Goal: Transaction & Acquisition: Purchase product/service

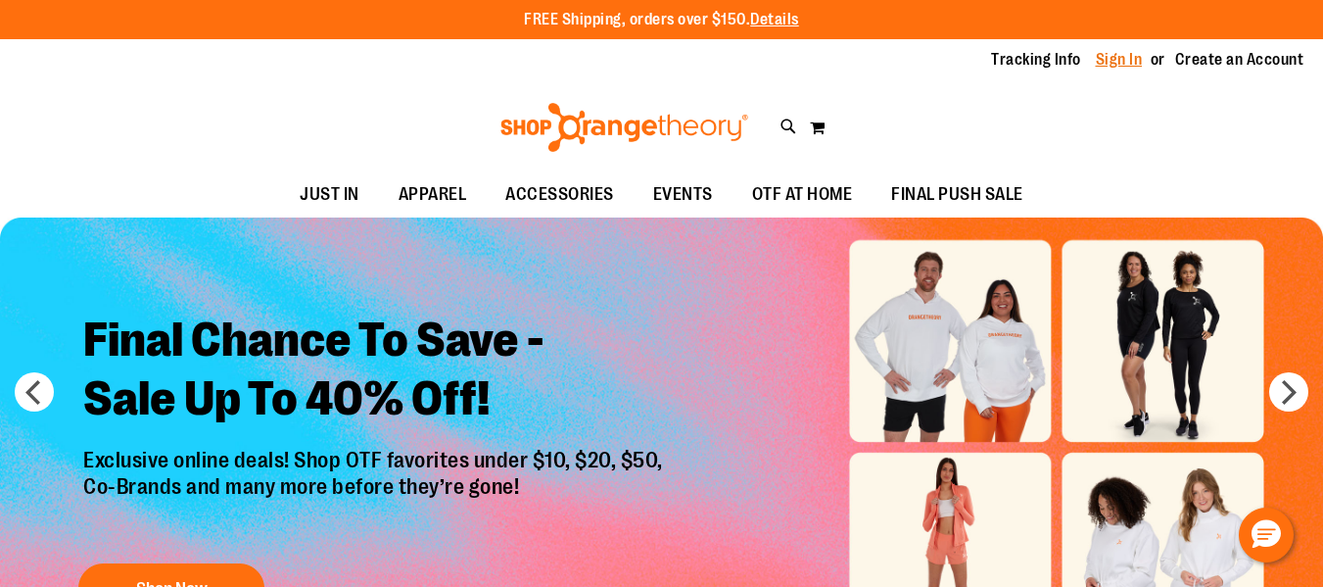
click at [1112, 53] on link "Sign In" at bounding box center [1119, 60] width 47 height 22
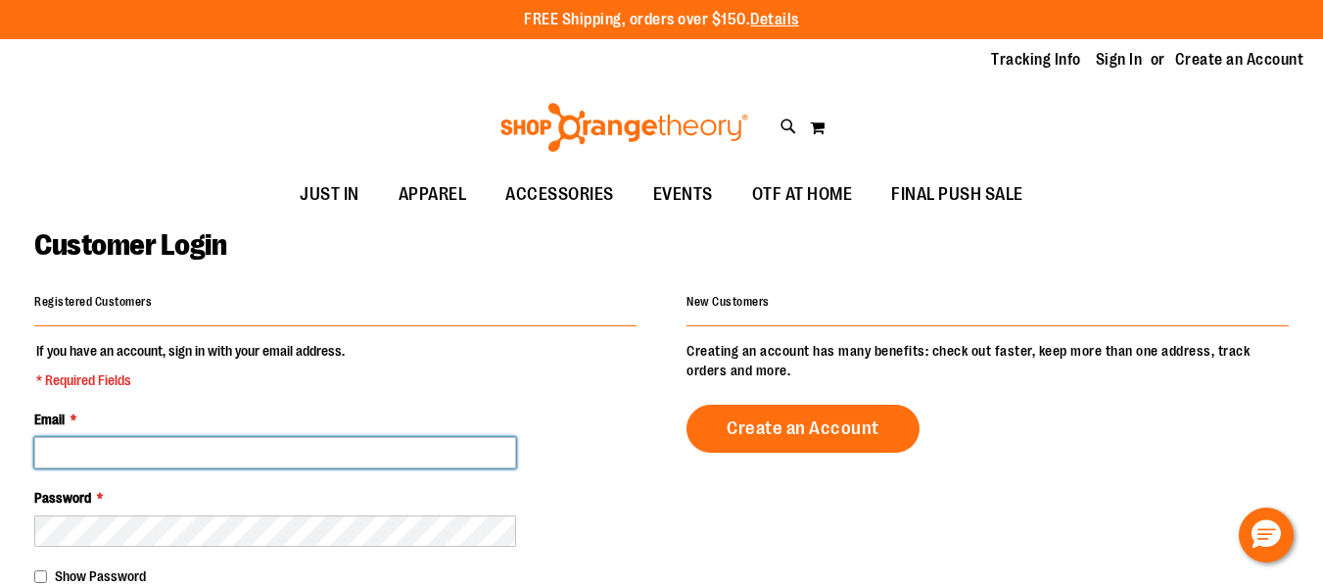
click at [308, 454] on input "Email *" at bounding box center [275, 452] width 482 height 31
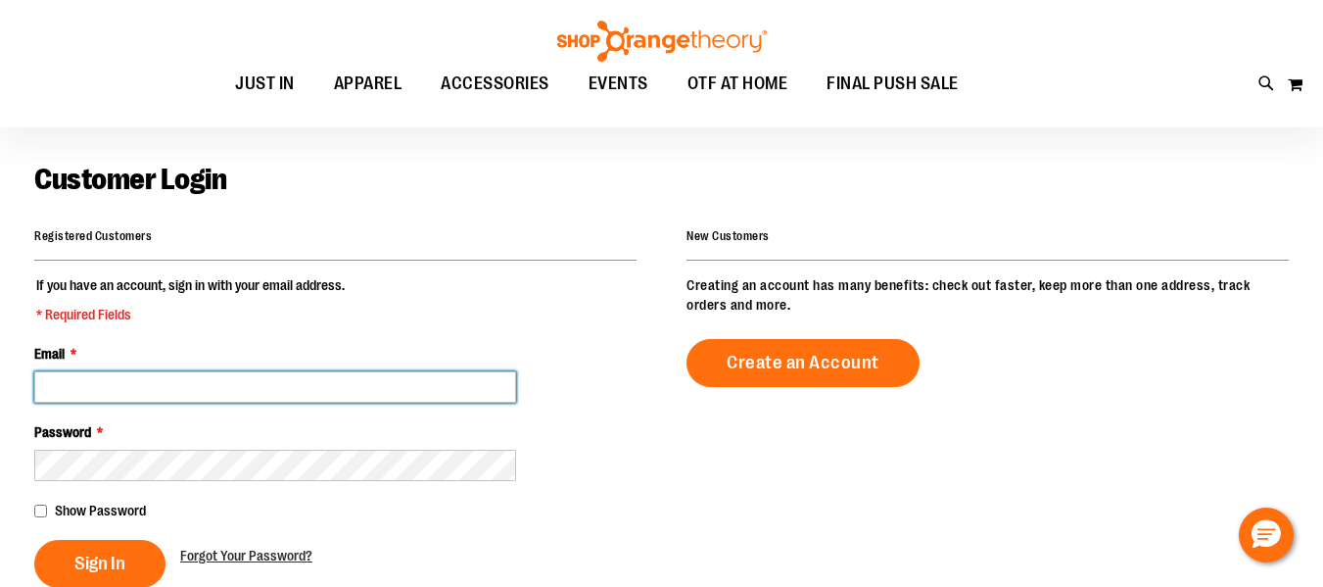
scroll to position [74, 0]
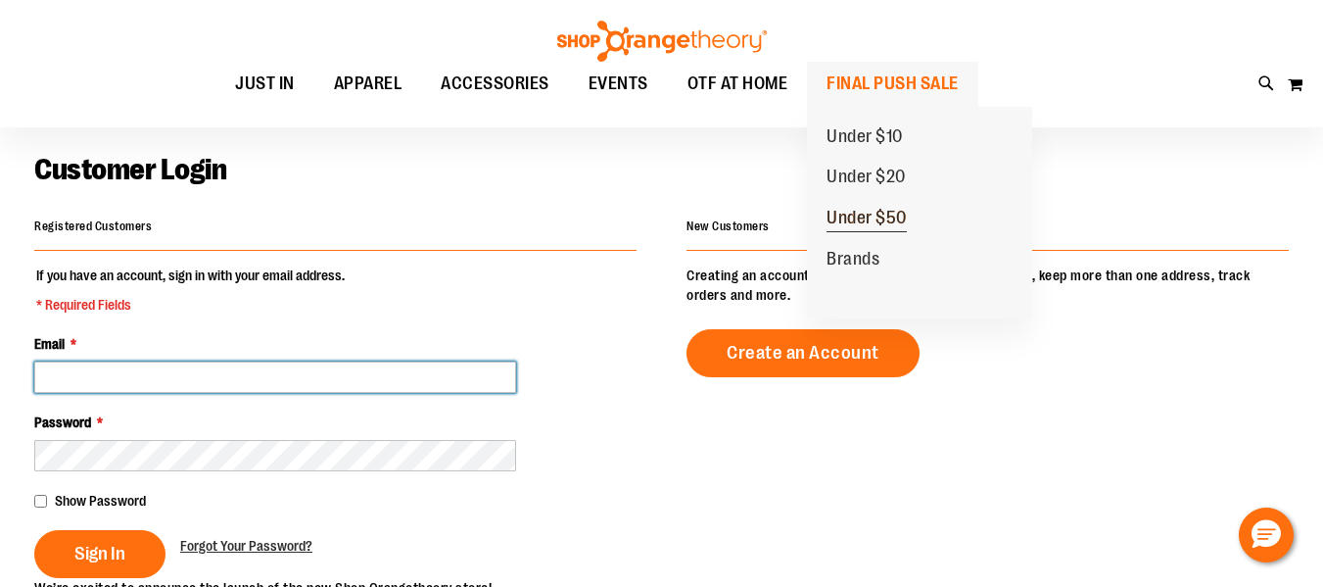
click at [874, 215] on span "Under $50" at bounding box center [867, 220] width 80 height 24
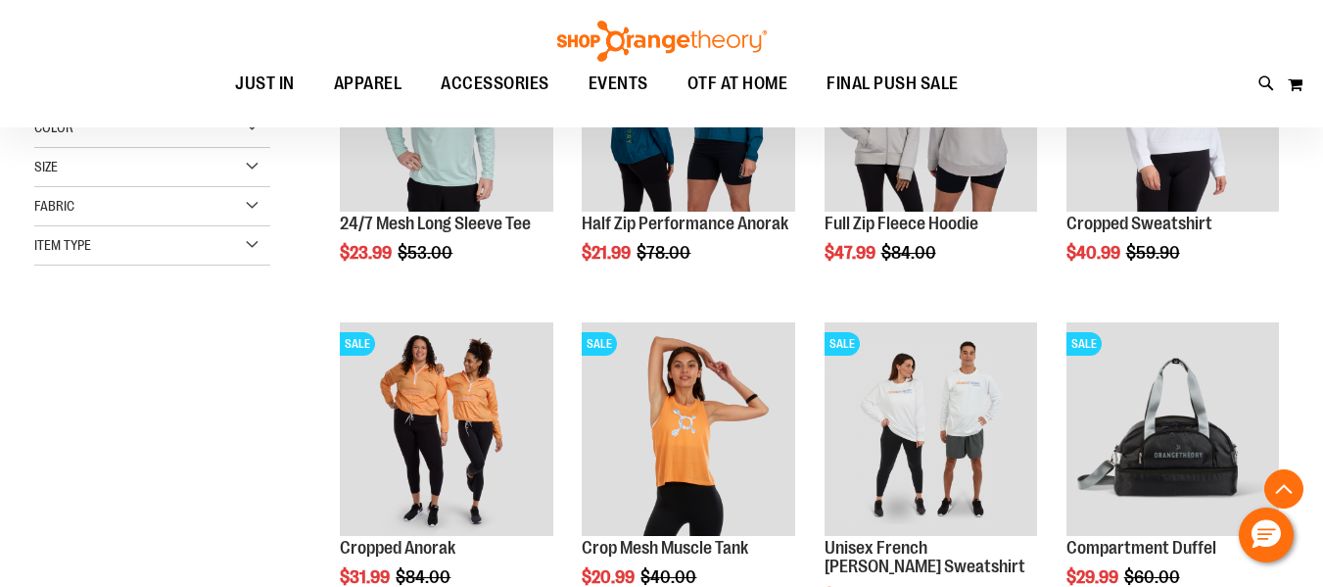
scroll to position [472, 0]
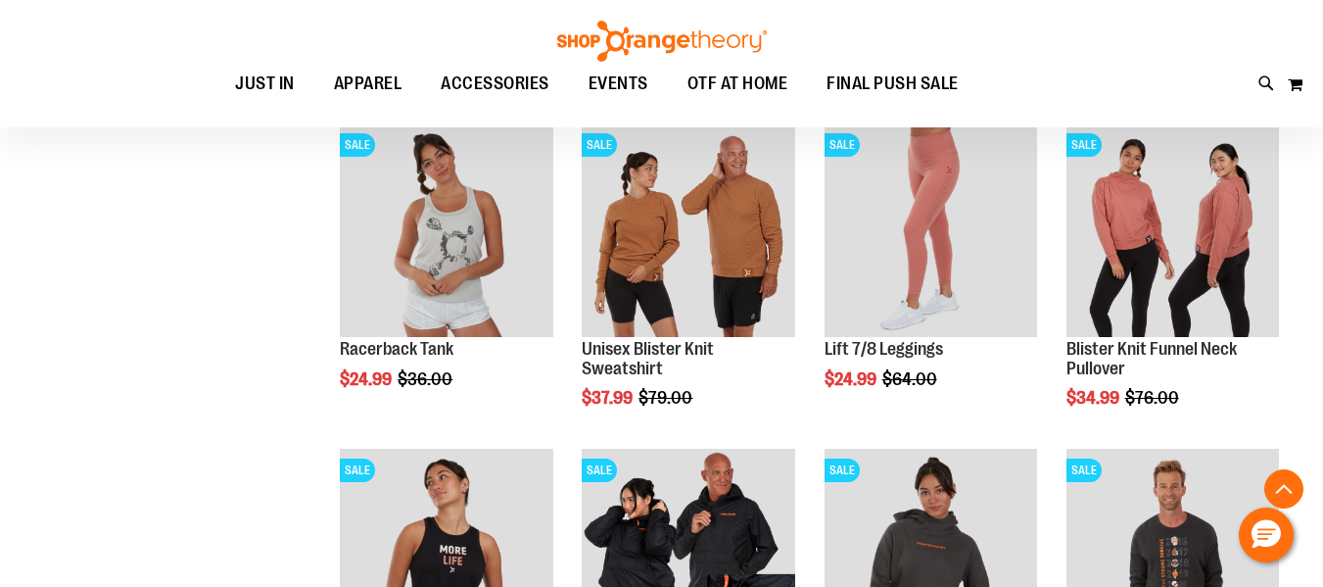
scroll to position [1578, 0]
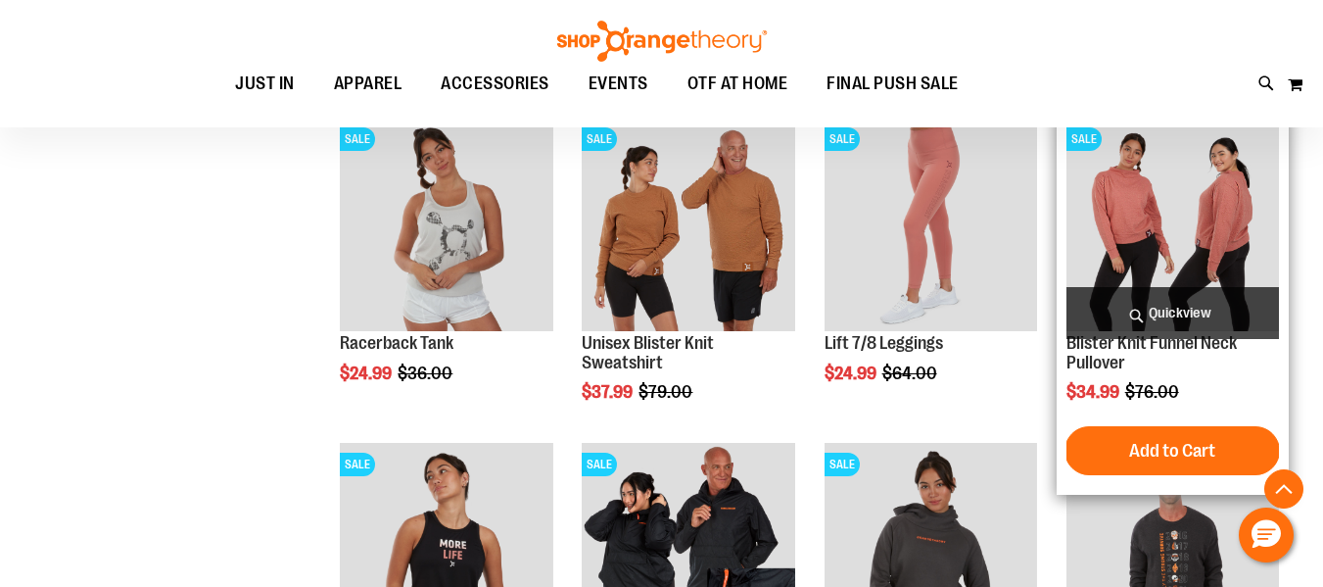
click at [1111, 238] on img "product" at bounding box center [1172, 224] width 213 height 213
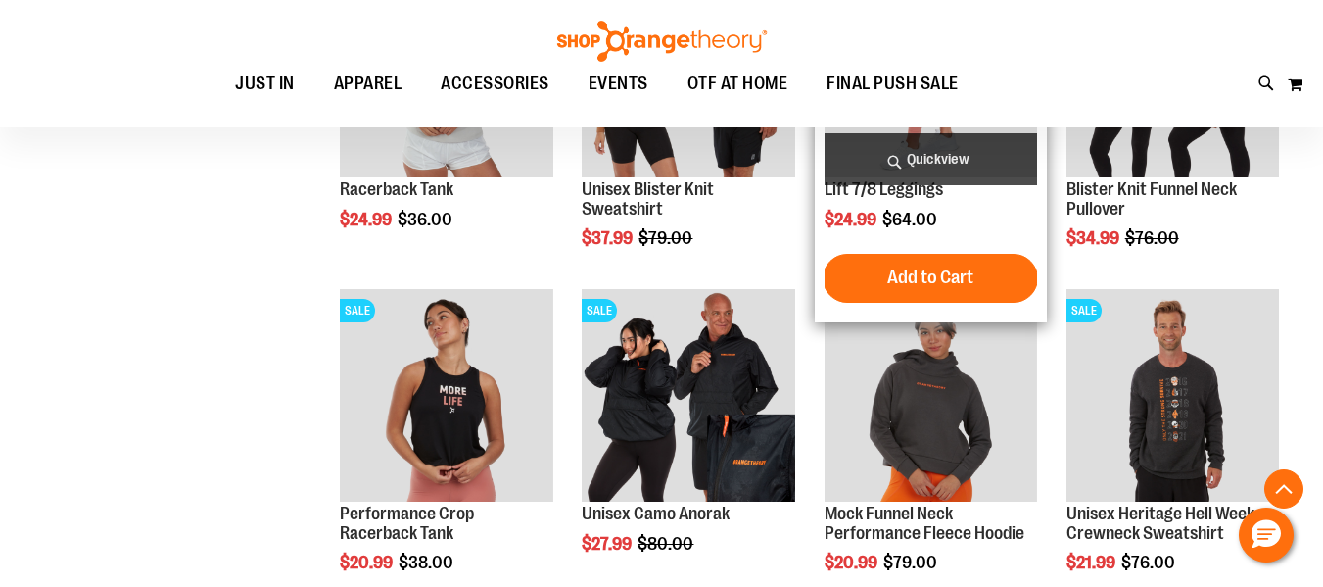
scroll to position [2168, 0]
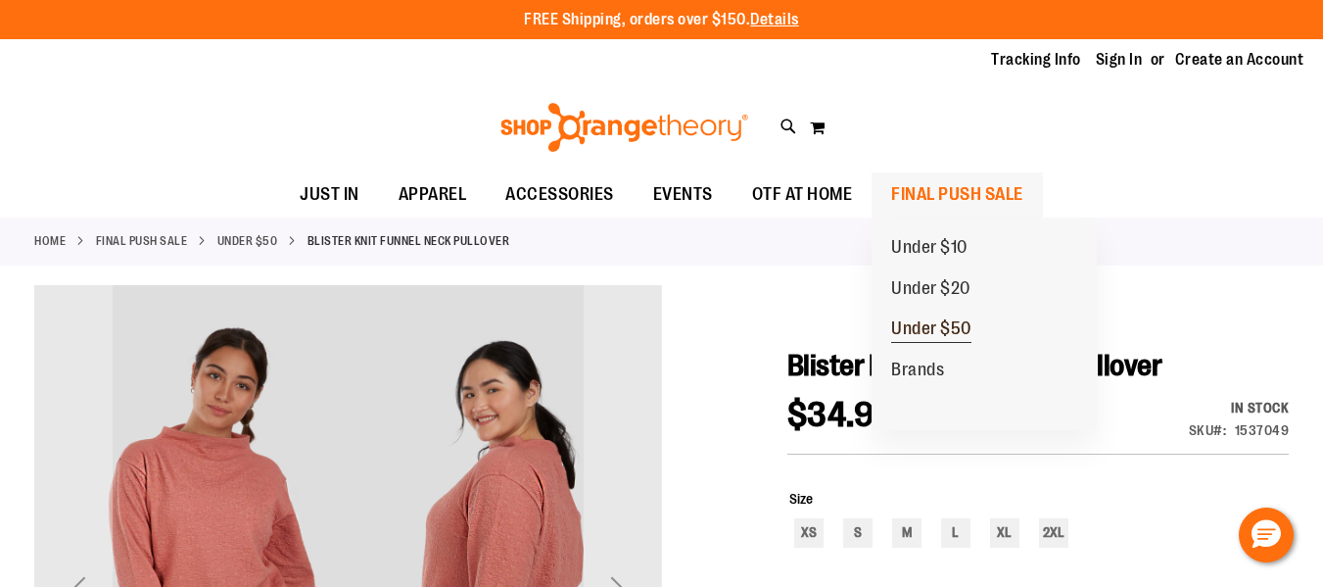
click at [921, 329] on span "Under $50" at bounding box center [931, 330] width 80 height 24
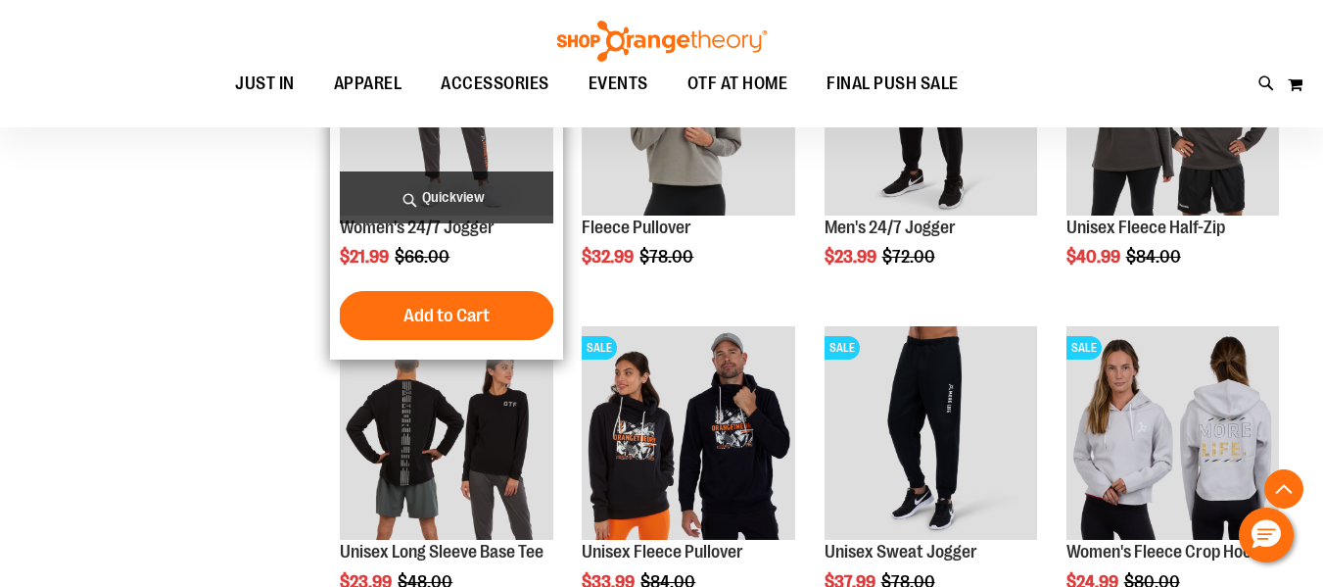
scroll to position [1069, 0]
